Goal: Use online tool/utility: Utilize a website feature to perform a specific function

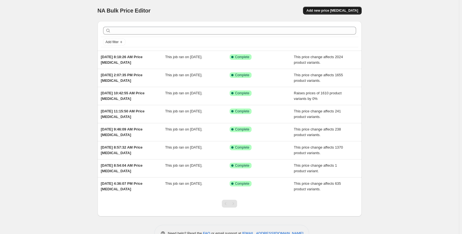
click at [340, 10] on span "Add new price [MEDICAL_DATA]" at bounding box center [332, 10] width 52 height 4
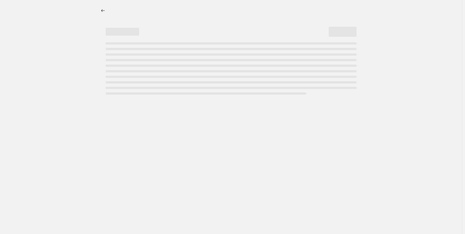
select select "percentage"
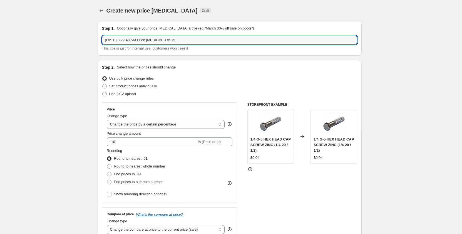
drag, startPoint x: 182, startPoint y: 39, endPoint x: -58, endPoint y: 35, distance: 240.0
click at [0, 35] on html "Home Settings Plans Skip to content Create new price change job. This page is r…" at bounding box center [231, 117] width 462 height 234
type input "Weld Stud"
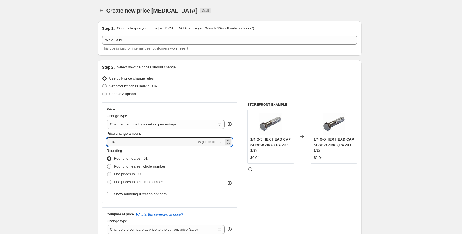
drag, startPoint x: 130, startPoint y: 144, endPoint x: 105, endPoint y: 144, distance: 25.0
click at [106, 144] on div "Price Change type Change the price to a certain amount Change the price by a ce…" at bounding box center [169, 152] width 135 height 100
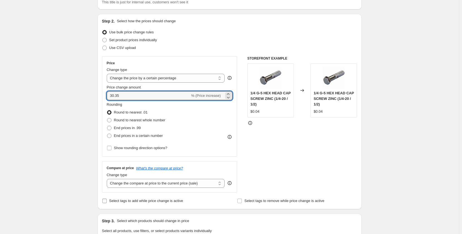
scroll to position [56, 0]
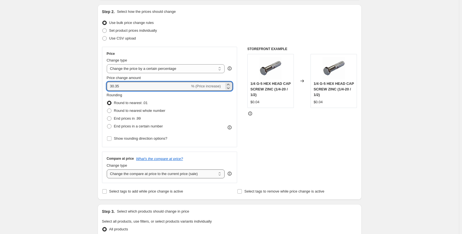
type input "30.35"
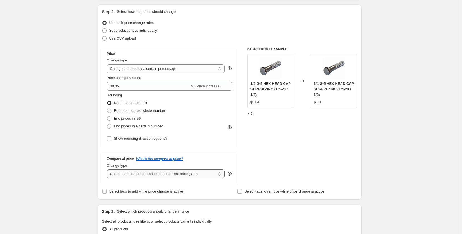
click at [162, 177] on select "Change the compare at price to the current price (sale) Change the compare at p…" at bounding box center [166, 173] width 118 height 9
select select "no_change"
click at [108, 169] on select "Change the compare at price to the current price (sale) Change the compare at p…" at bounding box center [166, 173] width 118 height 9
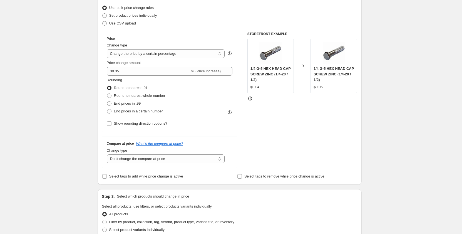
scroll to position [83, 0]
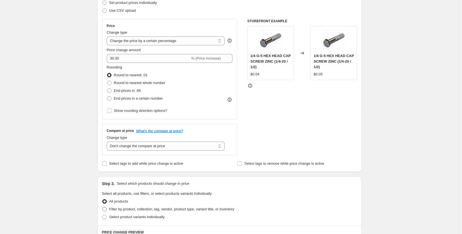
click at [106, 209] on span at bounding box center [104, 209] width 4 height 4
click at [103, 207] on input "Filter by product, collection, tag, vendor, product type, variant title, or inv…" at bounding box center [102, 207] width 0 height 0
radio input "true"
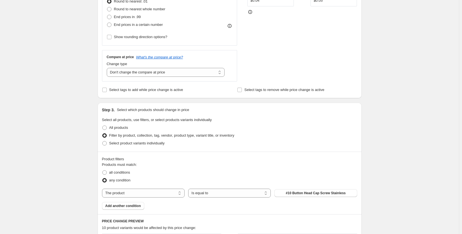
scroll to position [167, 0]
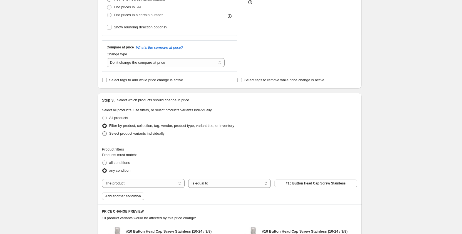
click at [106, 134] on span at bounding box center [104, 133] width 4 height 4
click at [103, 132] on input "Select product variants individually" at bounding box center [102, 131] width 0 height 0
radio input "true"
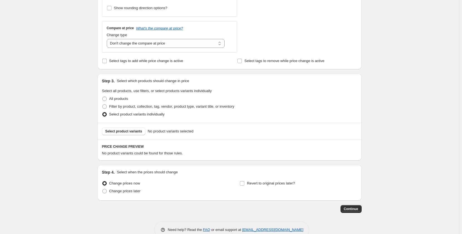
scroll to position [195, 0]
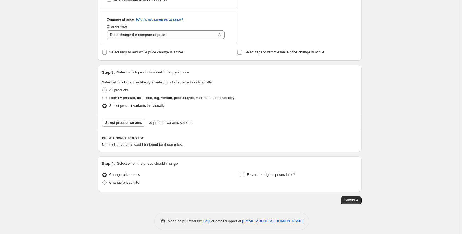
click at [120, 127] on div "Select product variants No product variants selected" at bounding box center [230, 122] width 264 height 17
click at [122, 124] on span "Select product variants" at bounding box center [123, 122] width 37 height 4
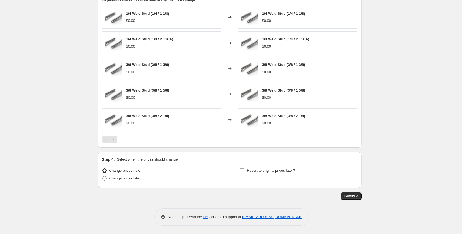
scroll to position [339, 0]
click at [356, 198] on span "Continue" at bounding box center [351, 196] width 14 height 4
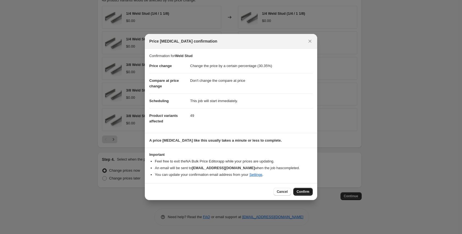
click at [311, 193] on button "Confirm" at bounding box center [302, 192] width 19 height 8
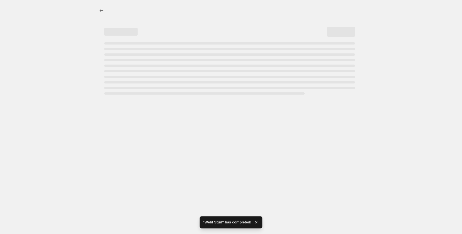
select select "percentage"
select select "no_change"
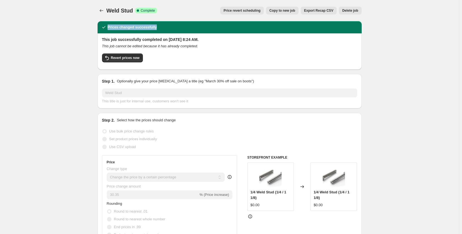
drag, startPoint x: 160, startPoint y: 32, endPoint x: 95, endPoint y: 31, distance: 65.4
click at [99, 31] on div "Prices changed successfully" at bounding box center [230, 27] width 264 height 12
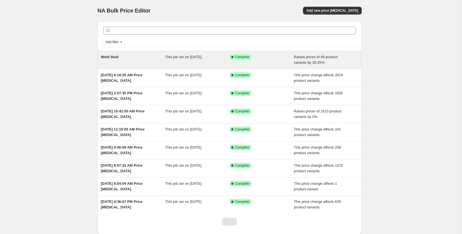
click at [152, 63] on div "Weld Stud" at bounding box center [133, 59] width 65 height 11
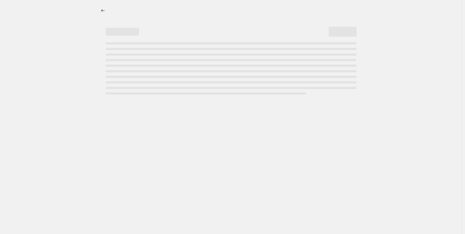
select select "percentage"
select select "no_change"
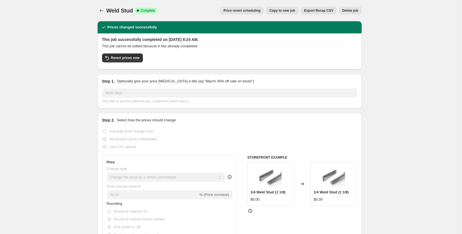
click at [285, 11] on span "Copy to new job" at bounding box center [282, 10] width 26 height 4
select select "percentage"
select select "no_change"
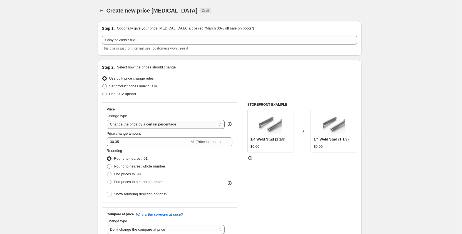
click at [165, 123] on select "Change the price to a certain amount Change the price by a certain amount Chang…" at bounding box center [166, 124] width 118 height 9
select select "pc"
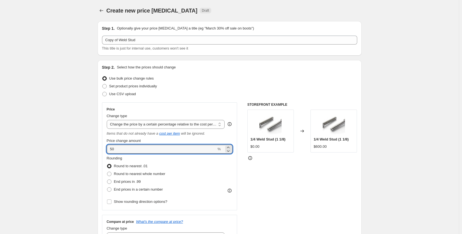
drag, startPoint x: 124, startPoint y: 153, endPoint x: 104, endPoint y: 152, distance: 19.5
click at [105, 153] on div "Price Change type Change the price to a certain amount Change the price by a ce…" at bounding box center [169, 156] width 135 height 108
type input "30.35"
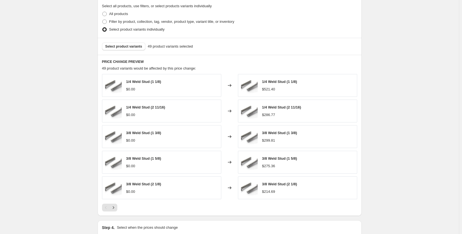
scroll to position [347, 0]
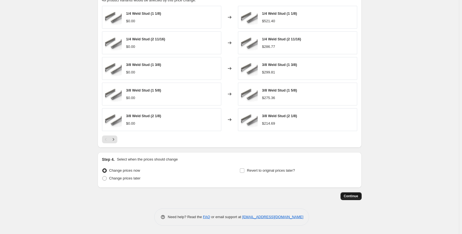
click at [347, 195] on span "Continue" at bounding box center [351, 196] width 14 height 4
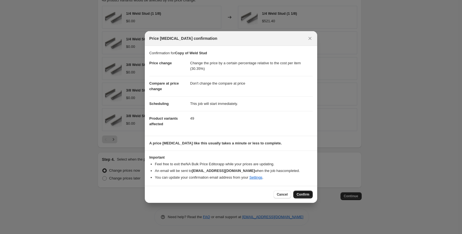
click at [304, 193] on span "Confirm" at bounding box center [303, 194] width 13 height 4
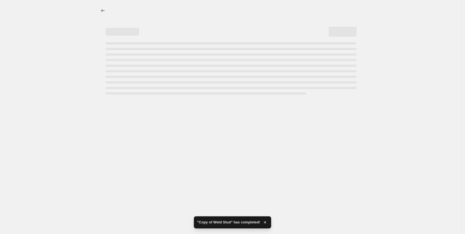
select select "pc"
select select "no_change"
